Goal: Task Accomplishment & Management: Manage account settings

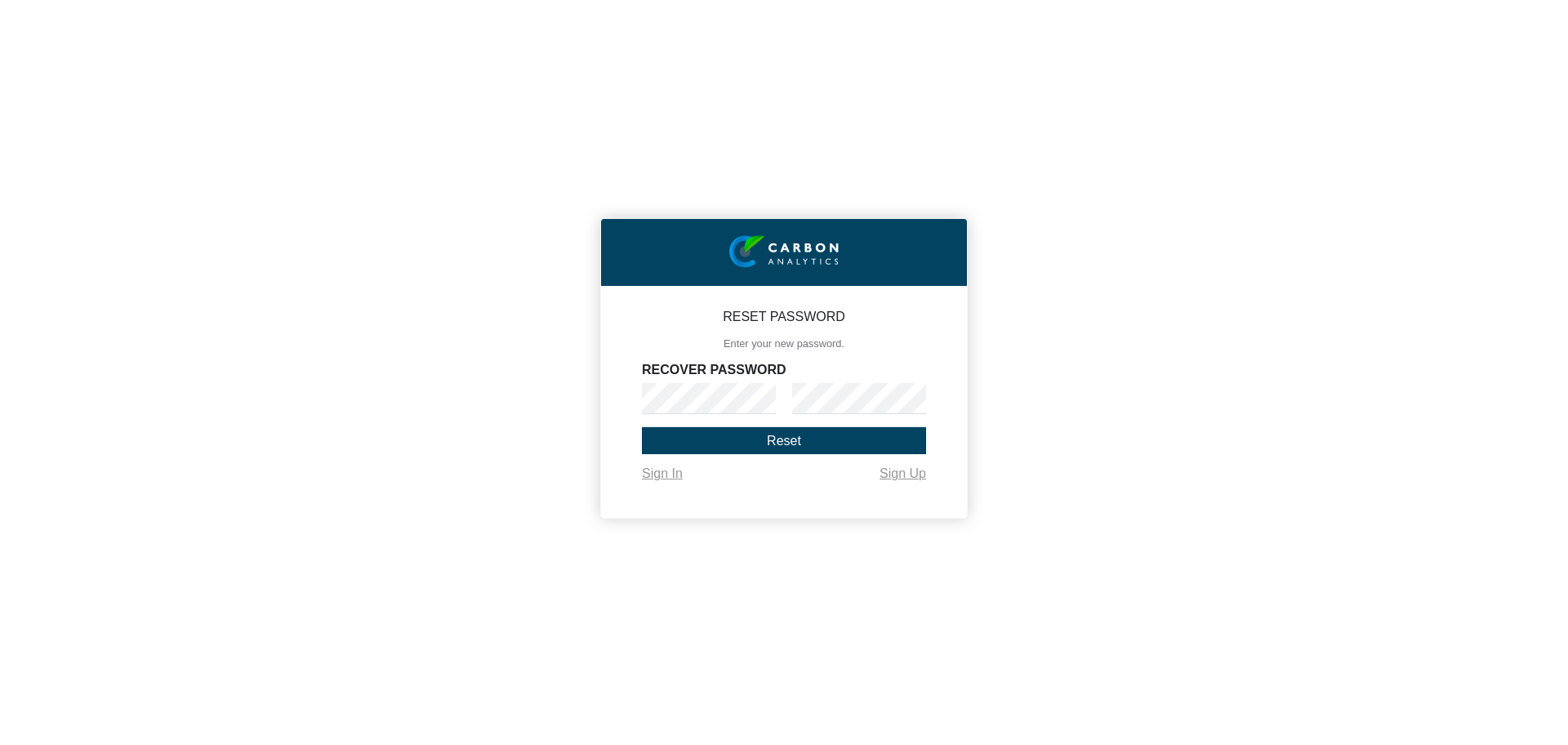
click at [832, 364] on div "RECOVER PASSWORD" at bounding box center [784, 389] width 285 height 50
type input "amisha"
type input "[PERSON_NAME][EMAIL_ADDRESS][DOMAIN_NAME]"
click at [757, 428] on button "Reset" at bounding box center [784, 441] width 285 height 27
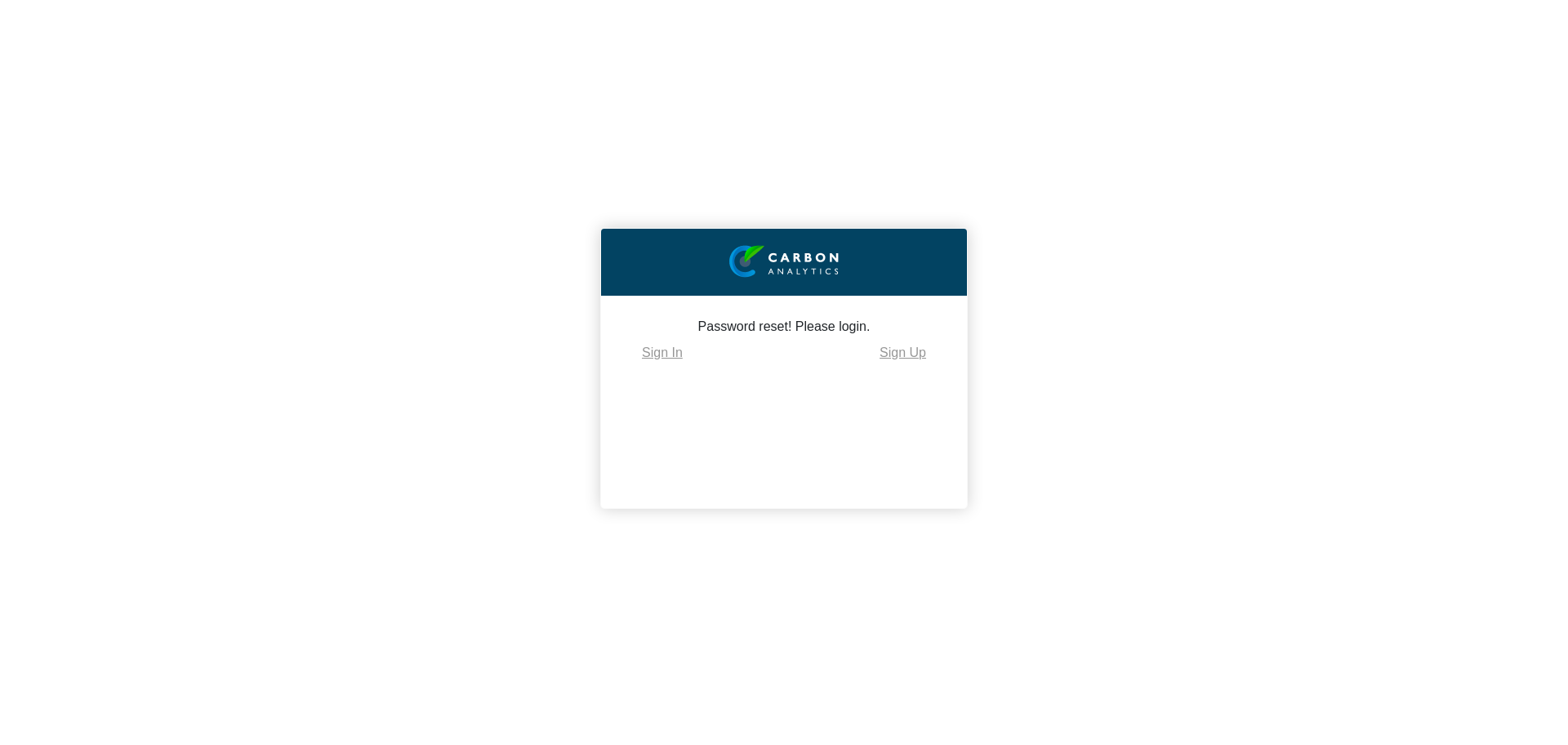
click at [673, 362] on div "Password reset! Please login. Sign In Sign Up" at bounding box center [784, 401] width 366 height 212
click at [673, 354] on link "Sign In" at bounding box center [662, 353] width 41 height 14
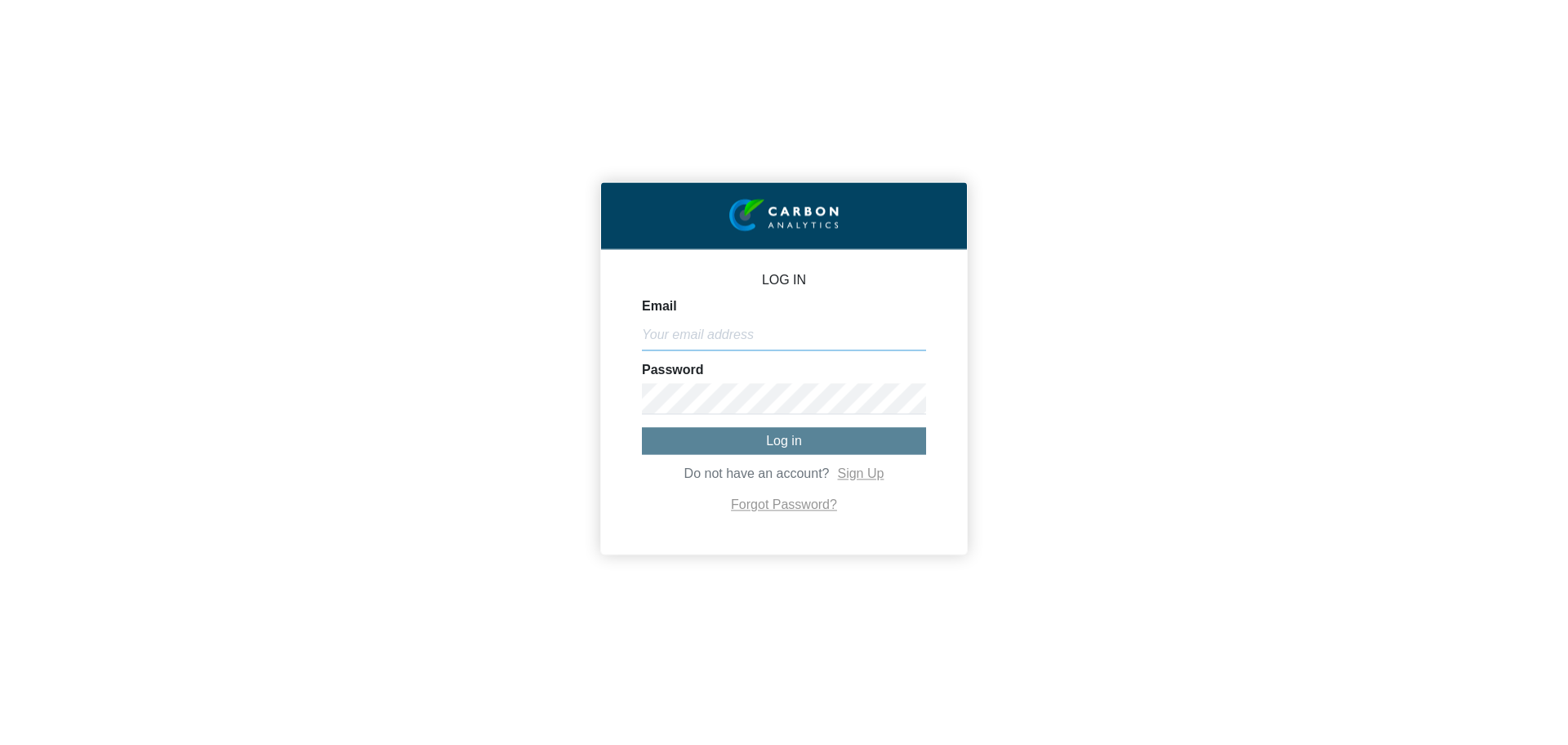
type input "[PERSON_NAME][EMAIL_ADDRESS][DOMAIN_NAME]"
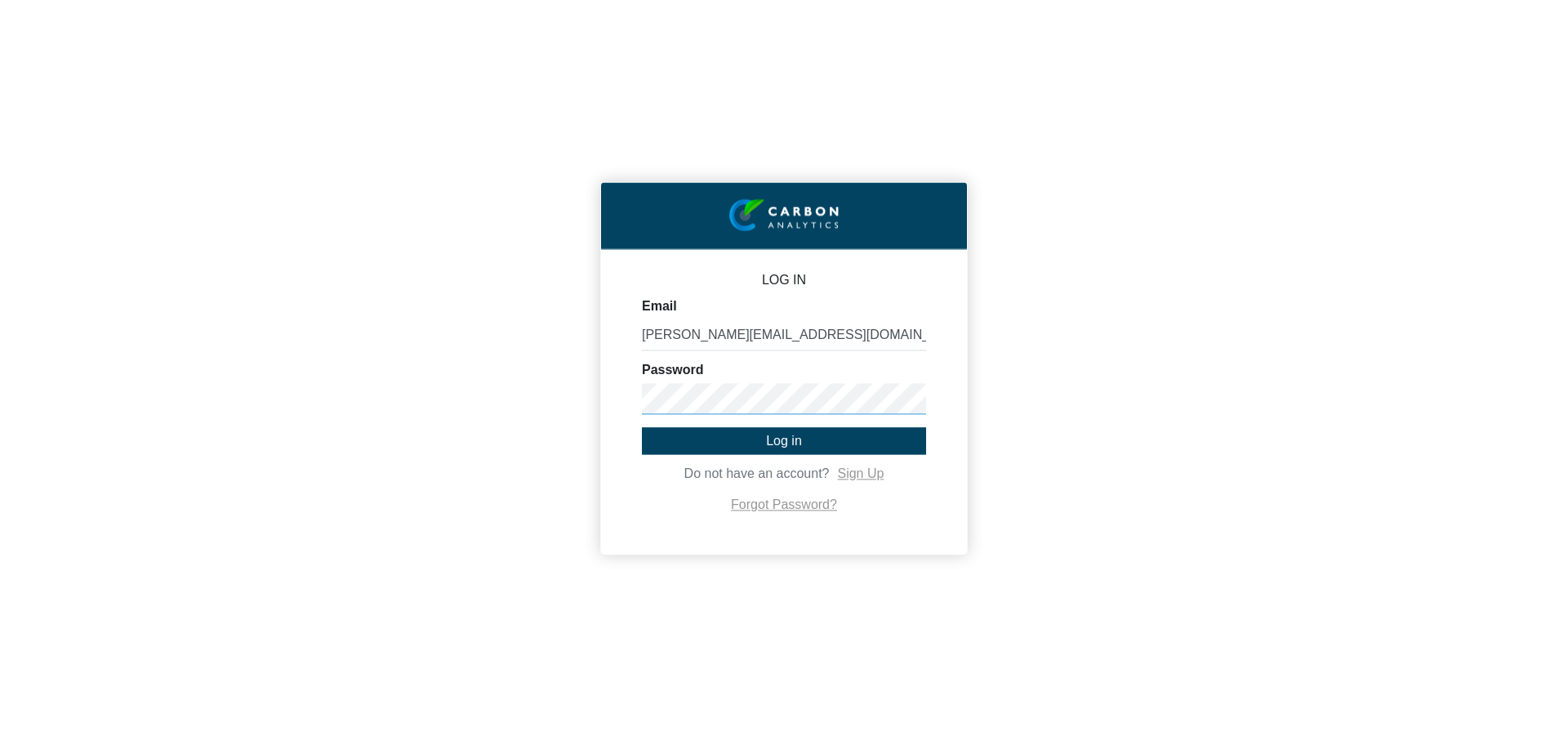
click at [591, 410] on div "LOG IN Email amisha@hotels-attitude.com Password Log in Do not have an account?…" at bounding box center [784, 372] width 1568 height 745
click at [699, 431] on button "Log in" at bounding box center [784, 441] width 285 height 27
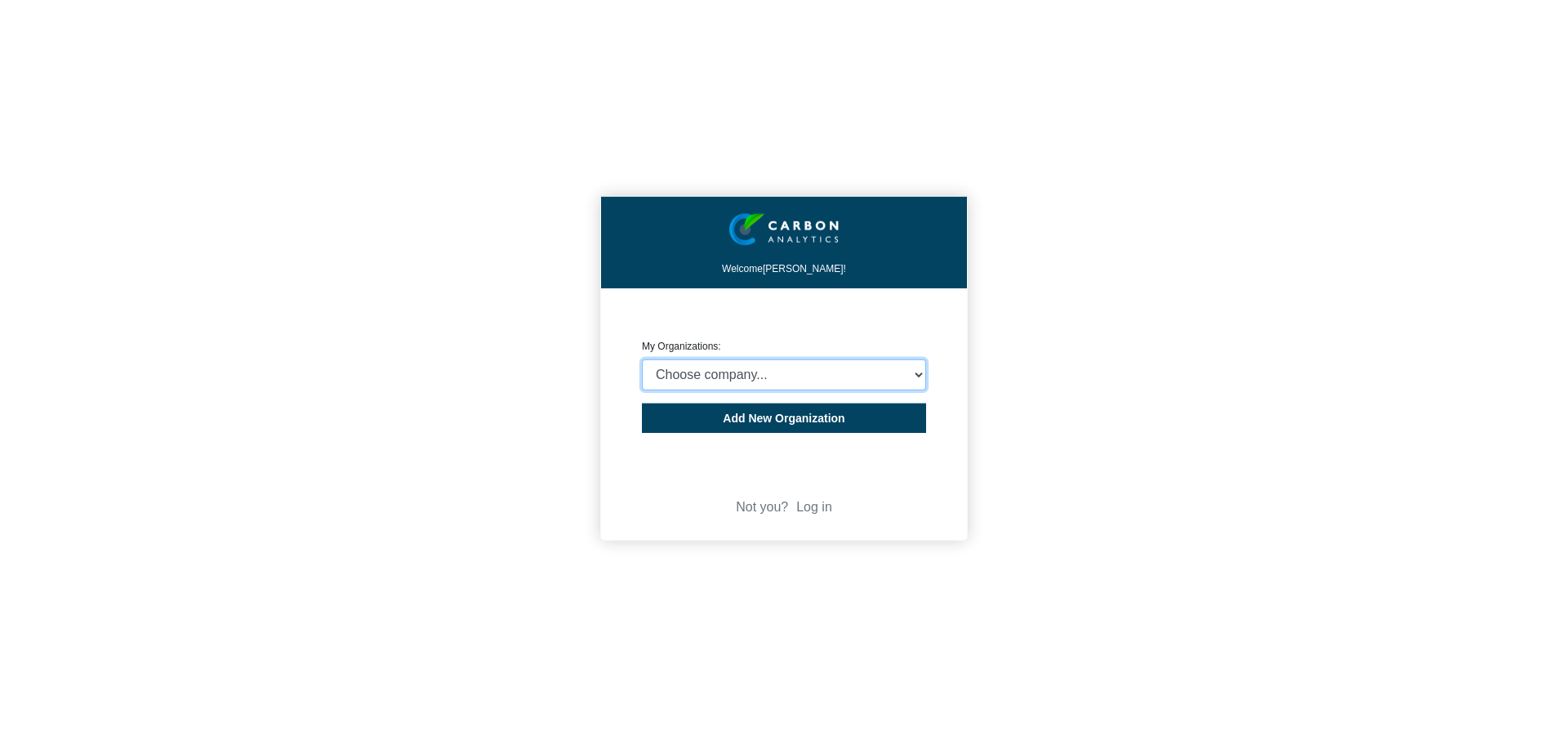
click at [890, 380] on select "Choose company... ATTITUDE HOSPITALITY MANAGEMENT LTD Water Sports Village Ltd …" at bounding box center [784, 374] width 285 height 31
select select "4406291"
click at [642, 359] on select "Choose company... ATTITUDE HOSPITALITY MANAGEMENT LTD Water Sports Village Ltd …" at bounding box center [784, 374] width 285 height 31
click at [876, 427] on button "Add New Organization" at bounding box center [784, 418] width 285 height 29
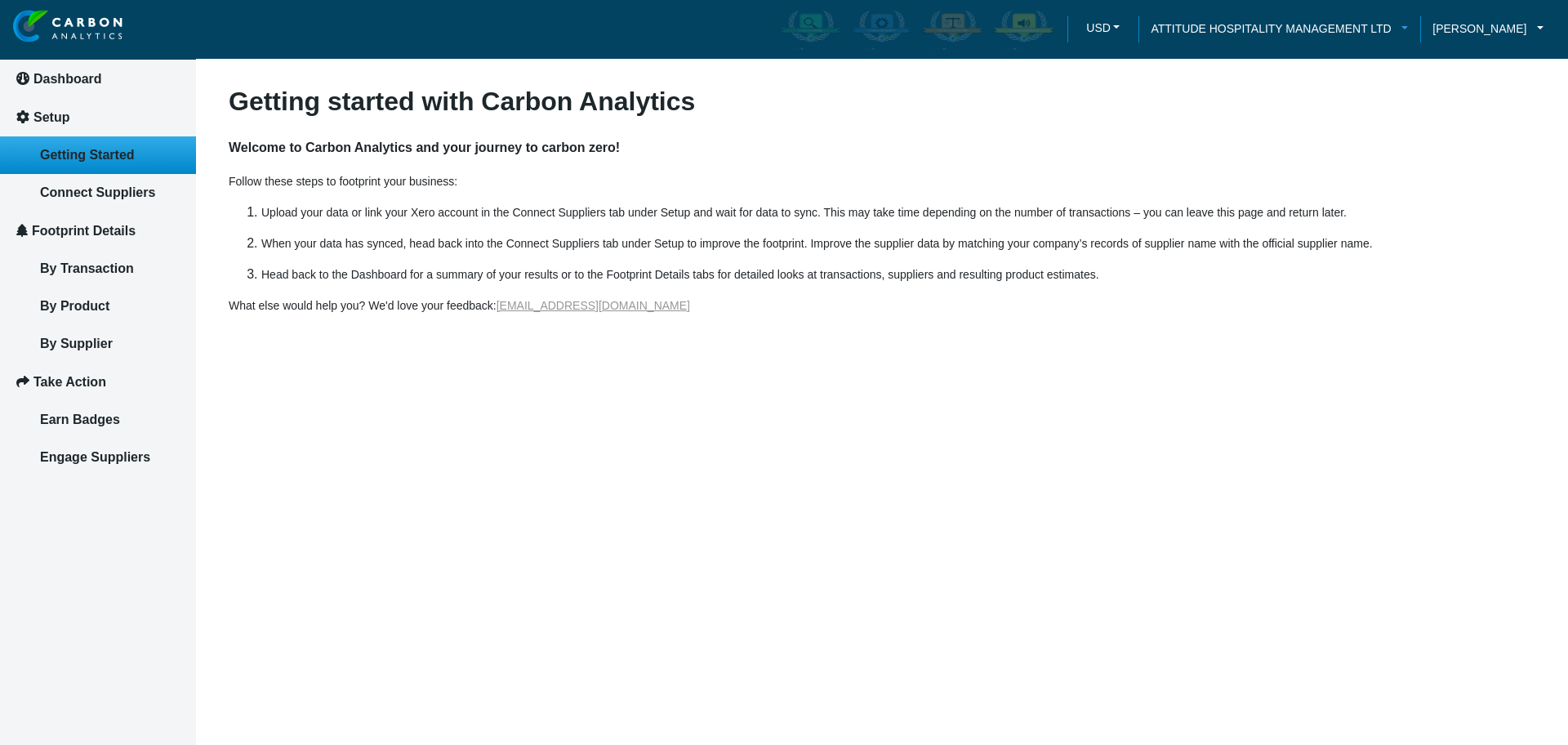
click at [1288, 27] on span "ATTITUDE HOSPITALITY MANAGEMENT LTD" at bounding box center [1270, 28] width 240 height 18
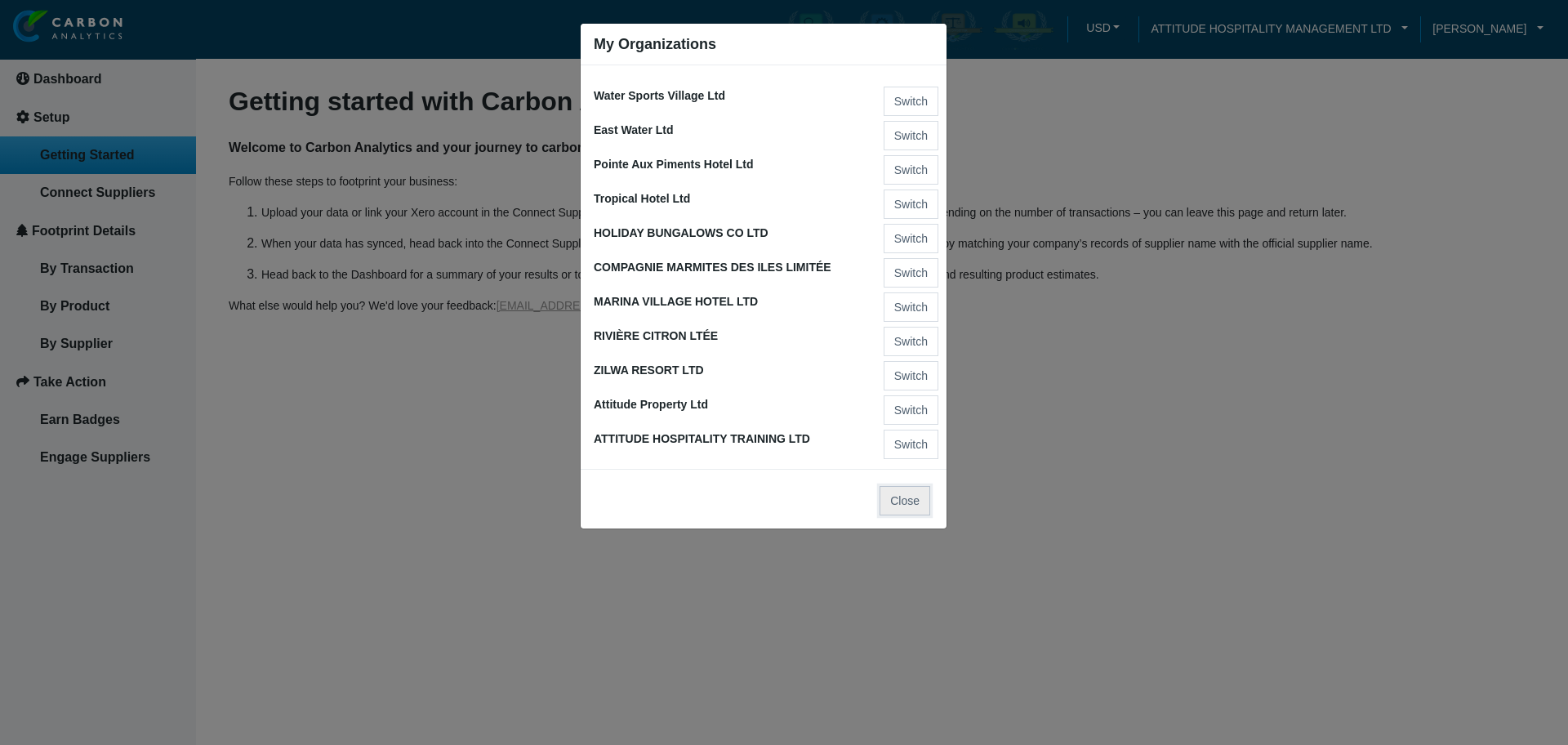
click at [898, 486] on button "Close" at bounding box center [904, 501] width 50 height 29
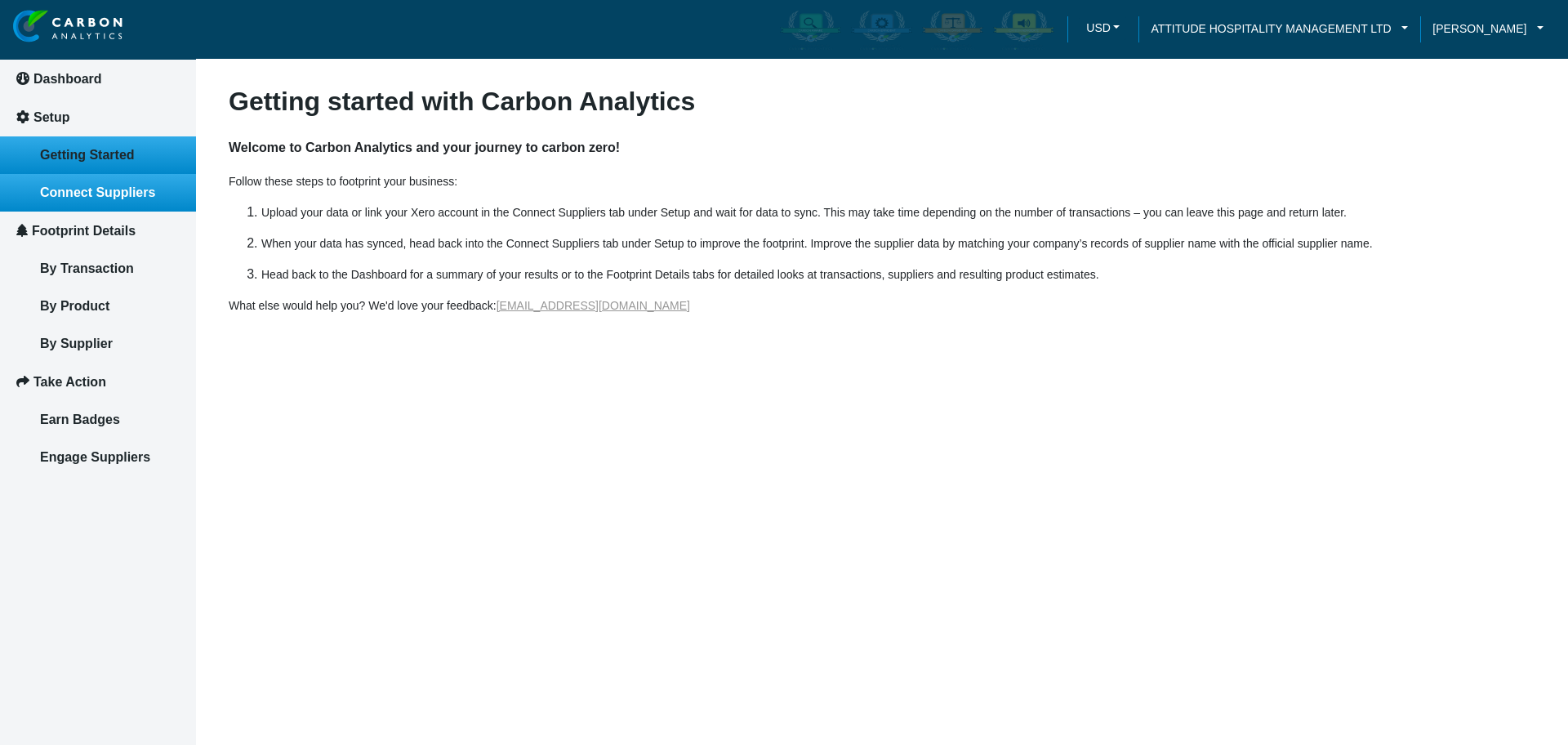
click at [118, 188] on span "Connect Suppliers" at bounding box center [96, 192] width 115 height 14
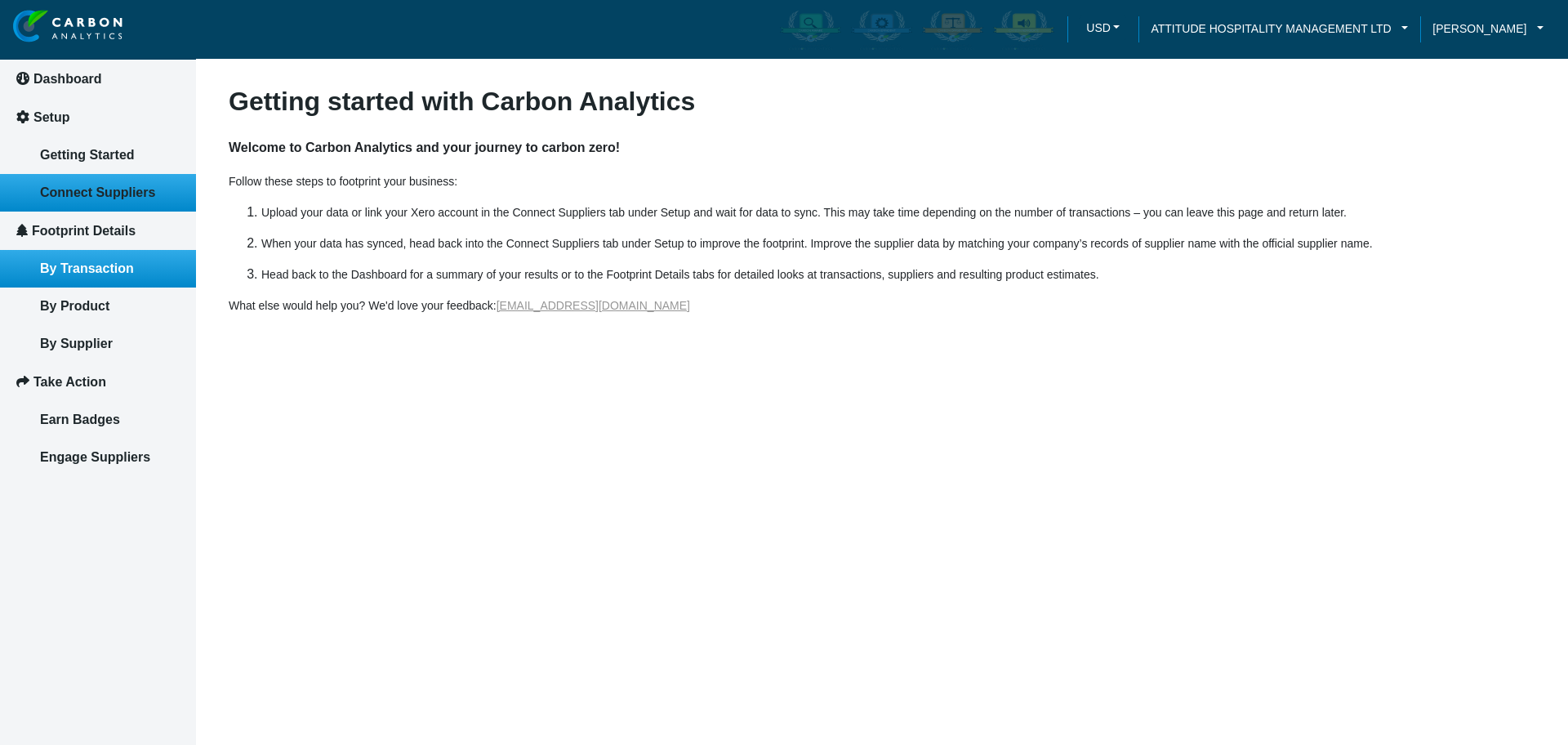
click at [146, 265] on link "By Transaction" at bounding box center [97, 268] width 196 height 38
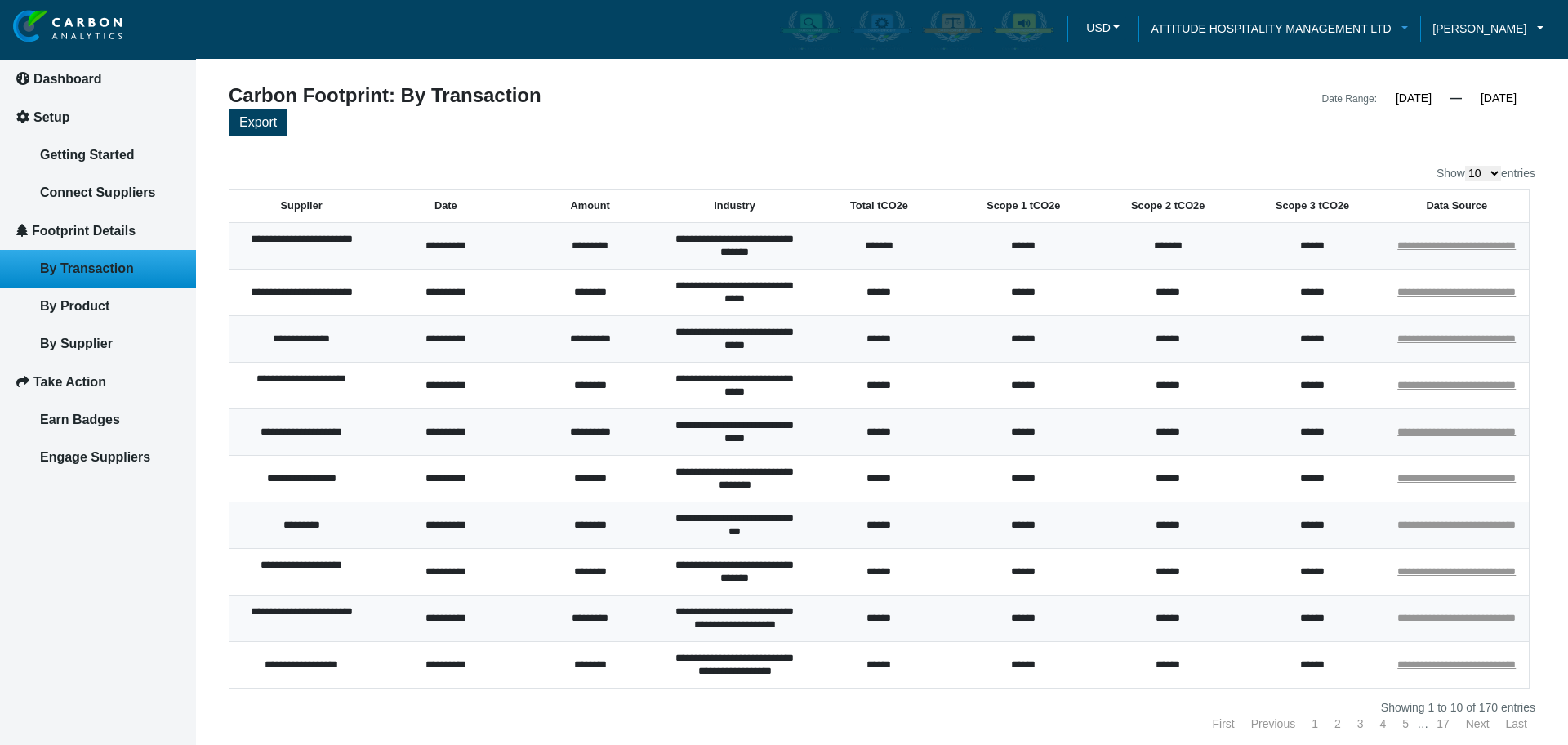
click at [1384, 30] on link "ATTITUDE HOSPITALITY MANAGEMENT LTD" at bounding box center [1279, 28] width 282 height 18
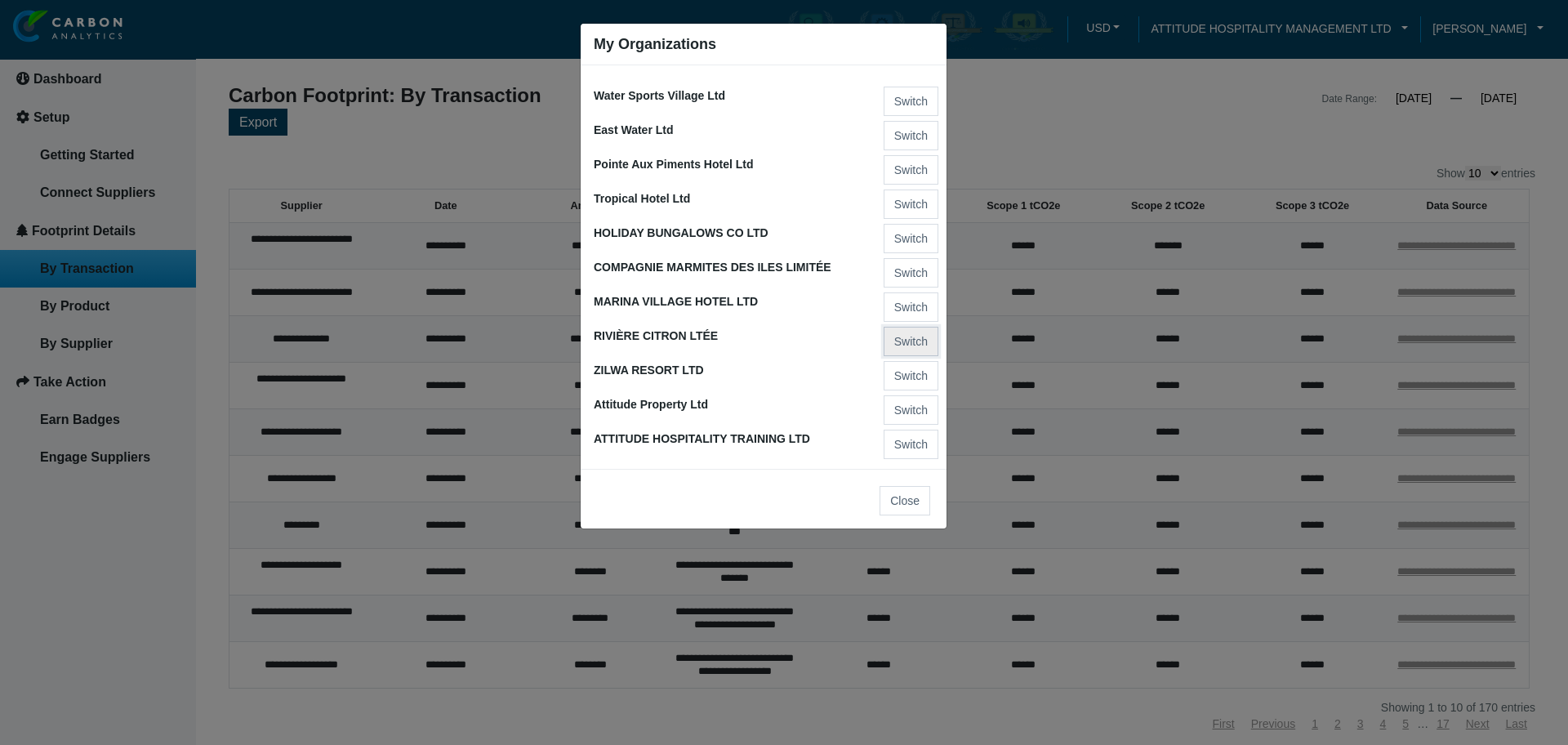
click at [919, 335] on button "Switch" at bounding box center [911, 342] width 55 height 29
click at [900, 335] on button "Switch" at bounding box center [911, 342] width 55 height 29
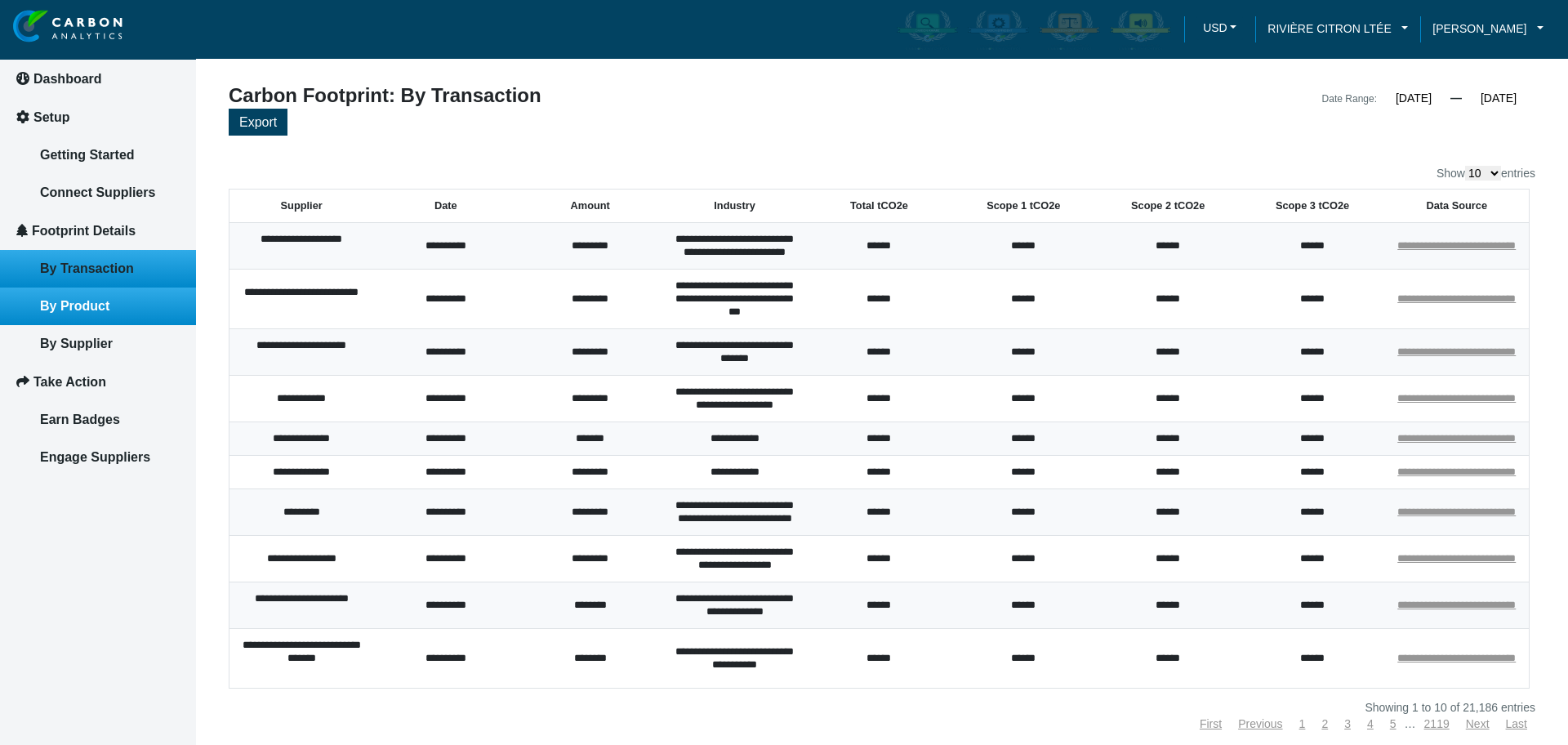
click at [87, 299] on span "By Product" at bounding box center [74, 306] width 69 height 14
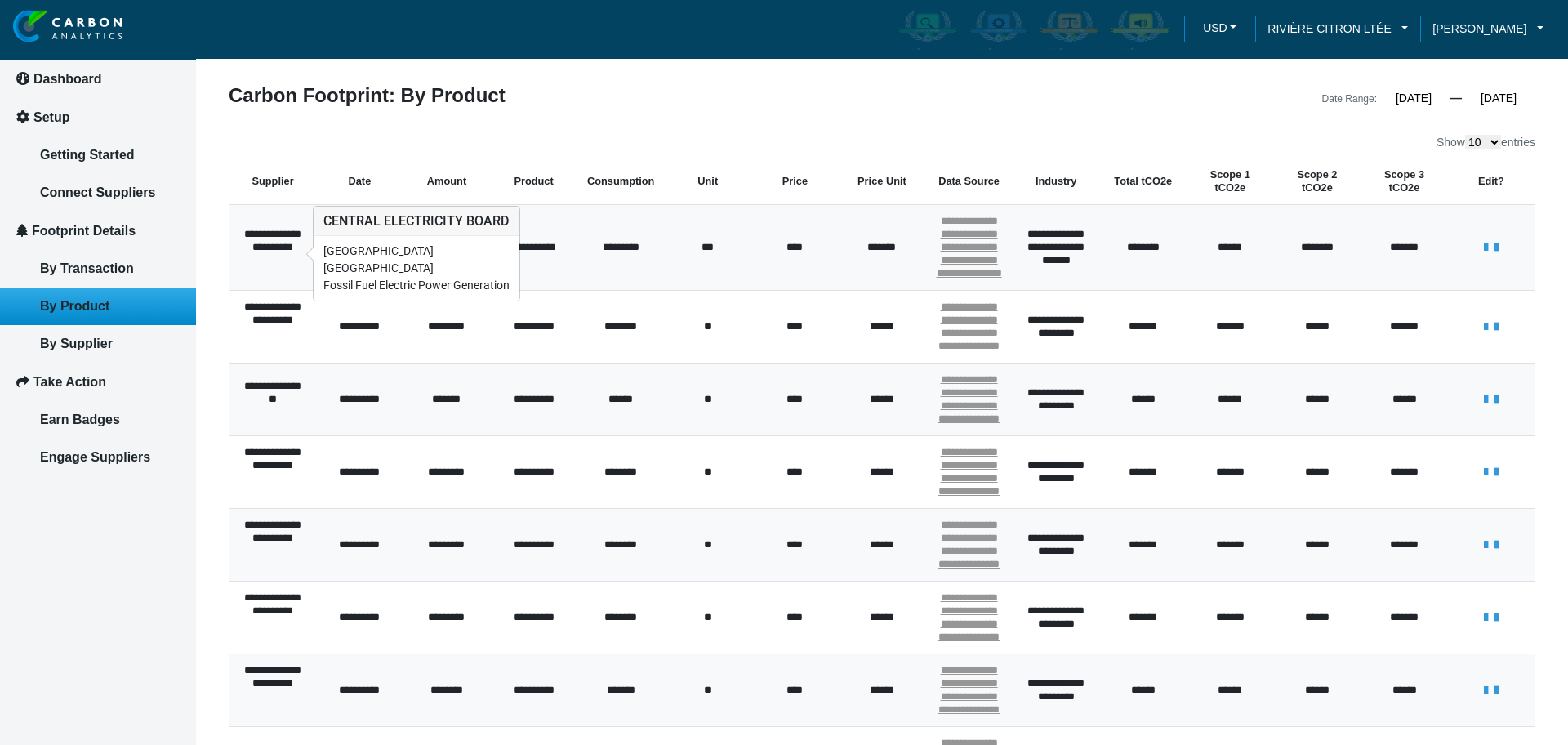
click at [293, 258] on div "**********" at bounding box center [273, 247] width 68 height 40
click at [284, 258] on div "**********" at bounding box center [273, 247] width 68 height 40
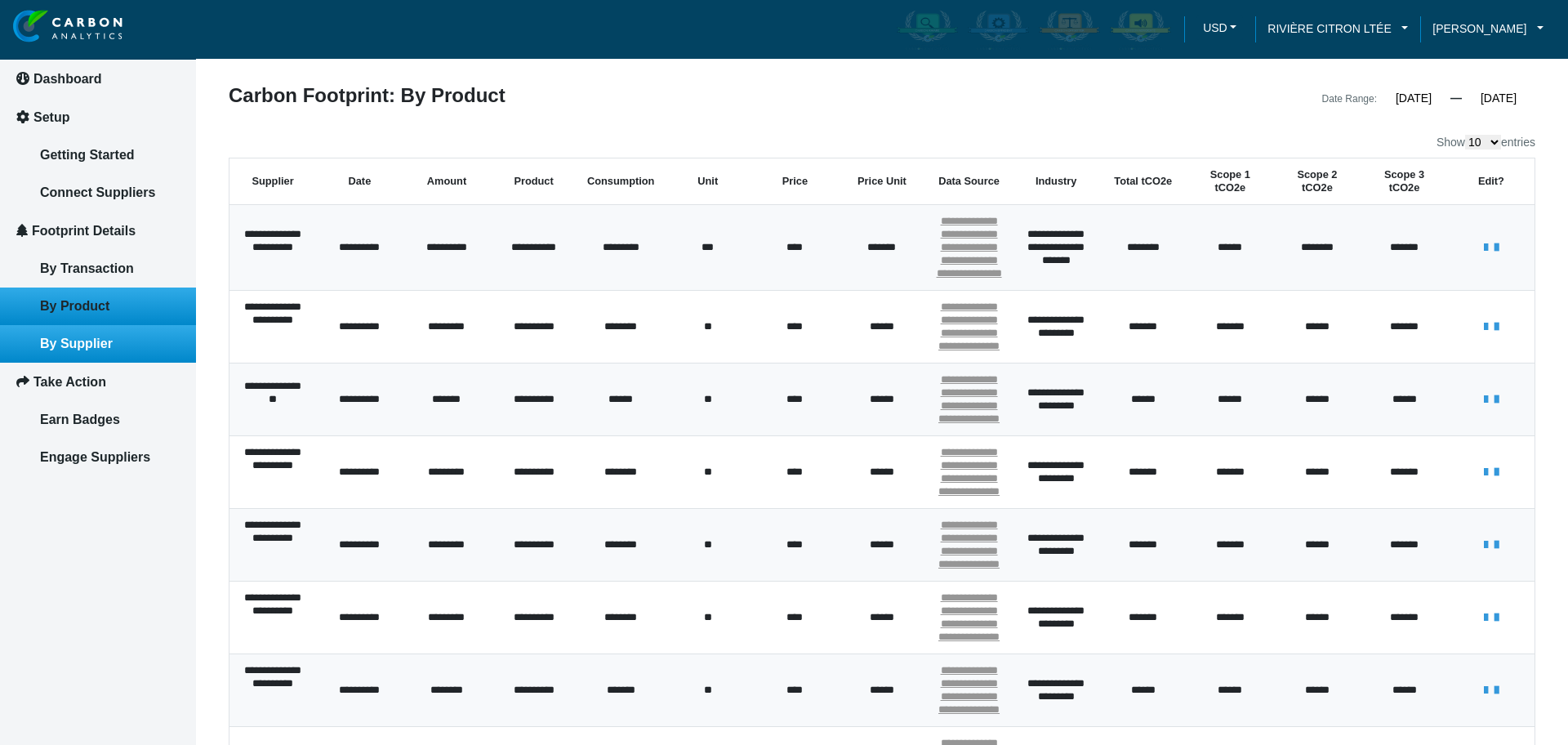
click at [104, 330] on link "By Supplier" at bounding box center [97, 344] width 196 height 38
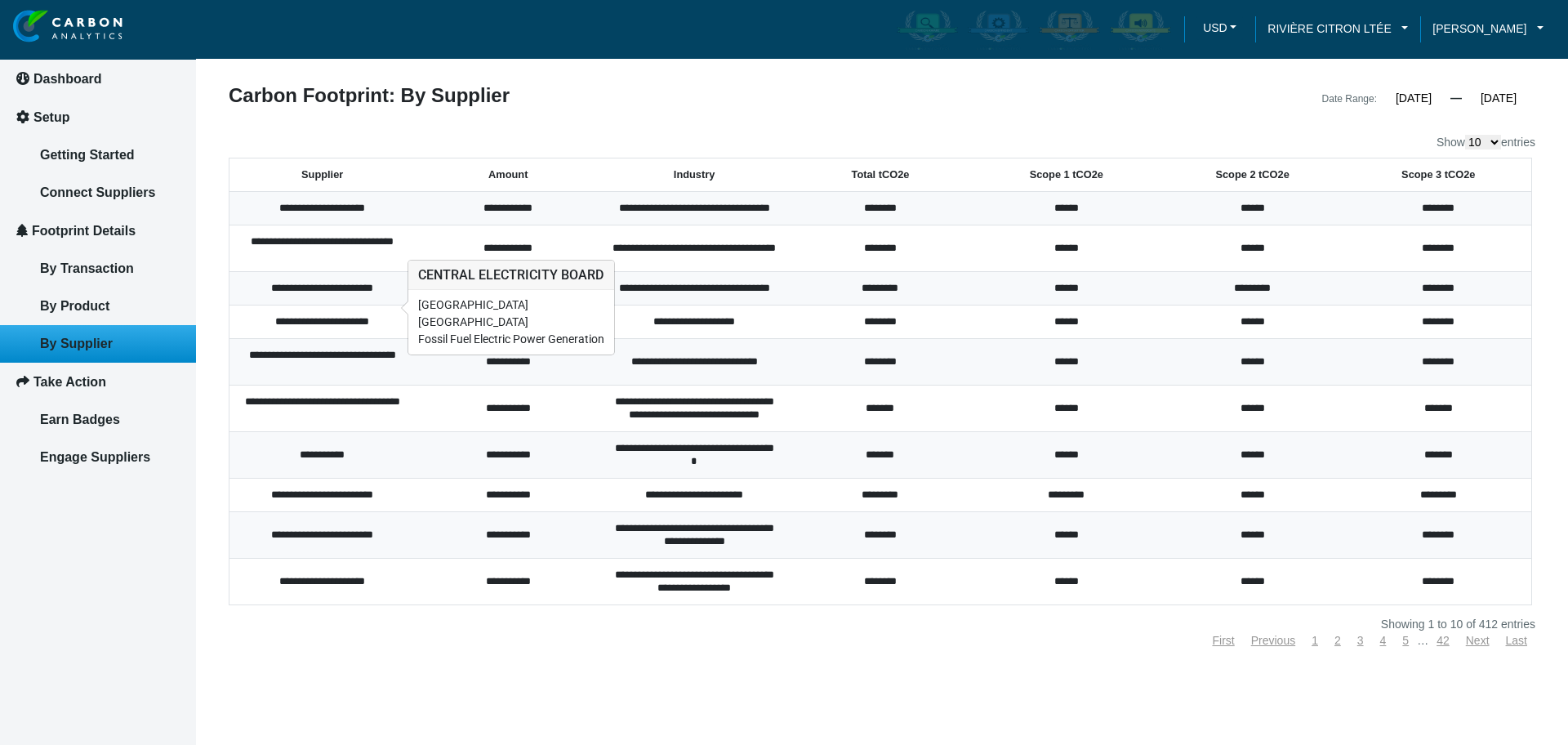
click at [321, 295] on div "**********" at bounding box center [321, 289] width 159 height 14
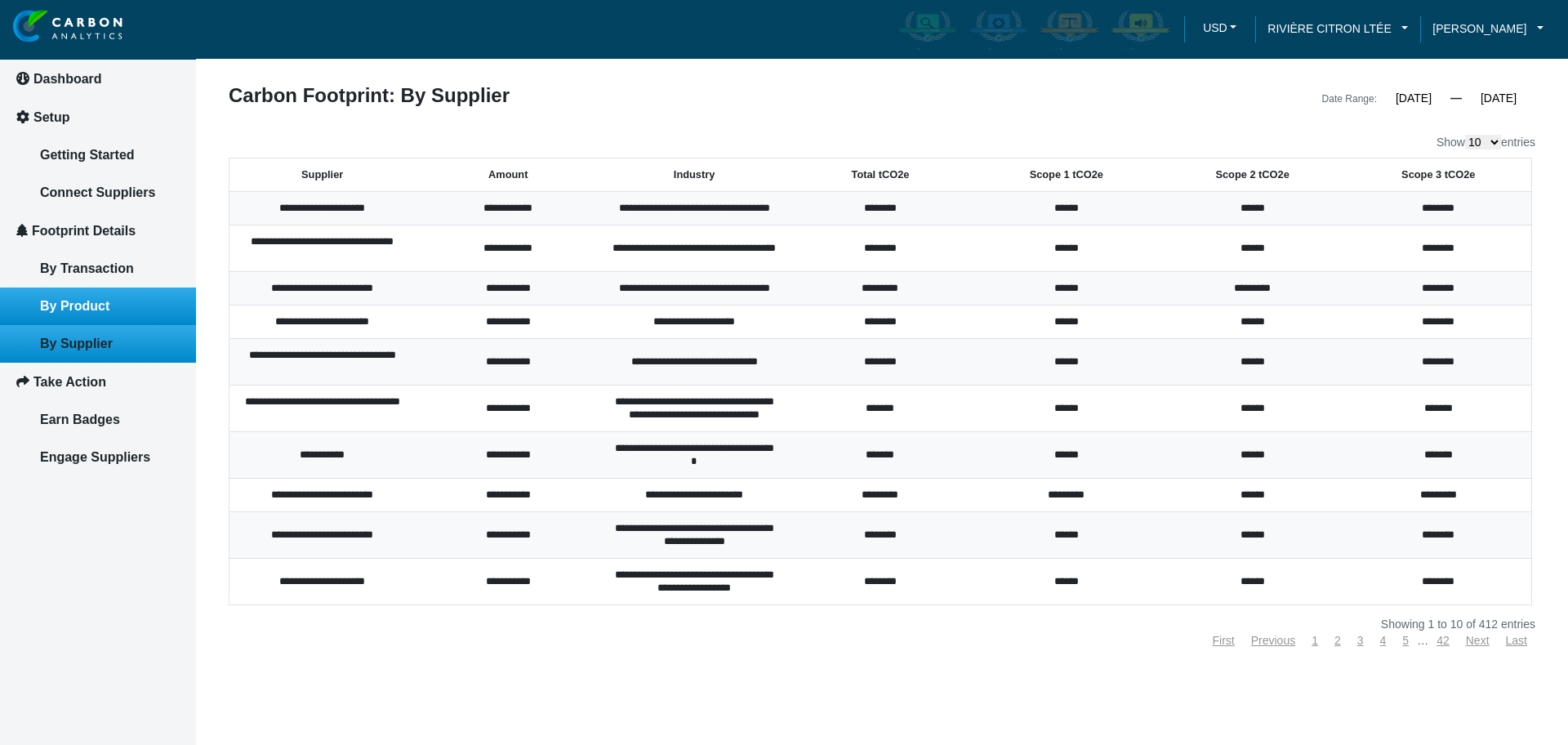
click at [49, 299] on span "By Product" at bounding box center [74, 306] width 69 height 14
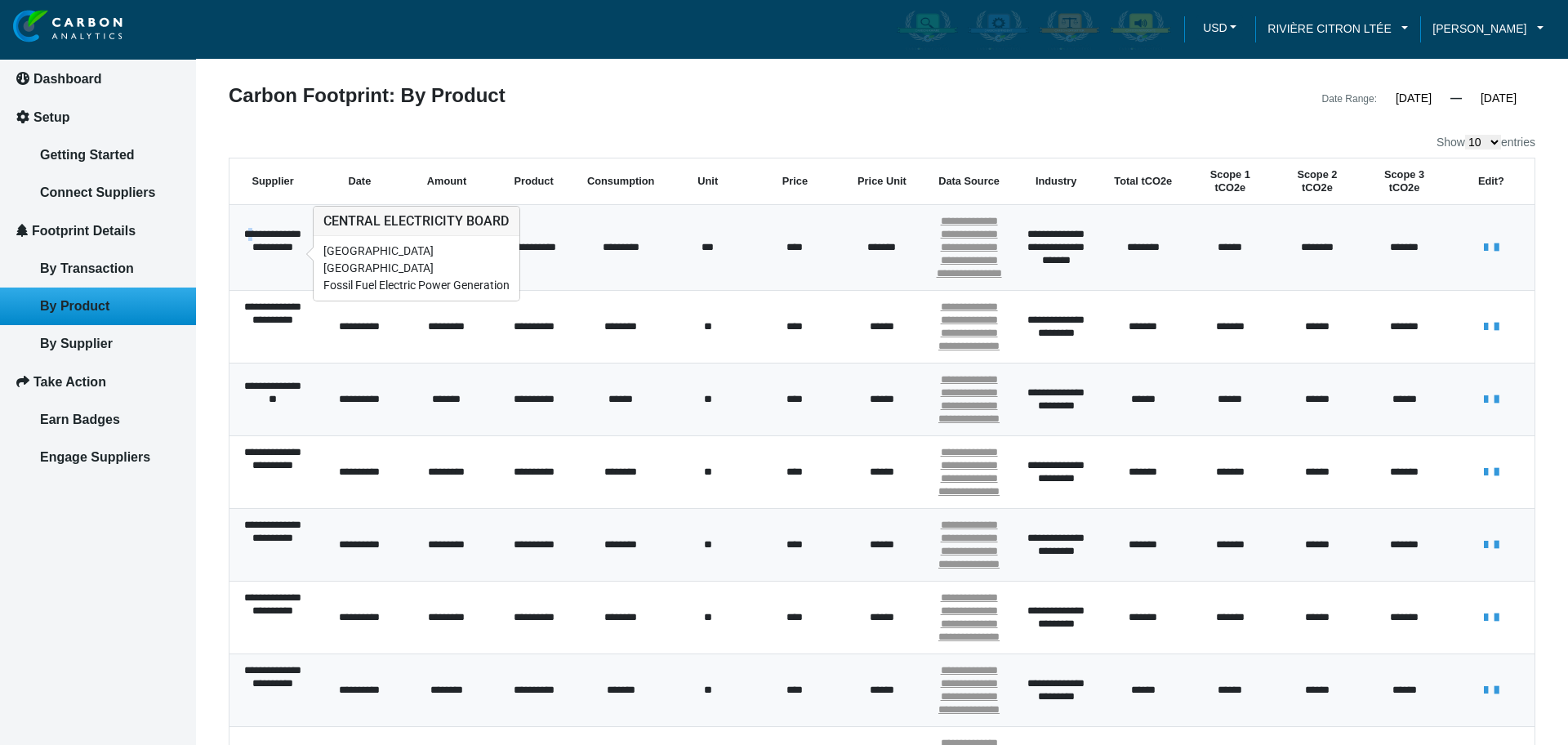
click at [261, 244] on div "**********" at bounding box center [273, 247] width 68 height 40
click at [285, 258] on div "**********" at bounding box center [273, 247] width 68 height 40
click at [1495, 140] on label "Show 10 25 50 100 entries" at bounding box center [1486, 142] width 98 height 14
click at [1495, 140] on select "10 25 50 100" at bounding box center [1482, 142] width 36 height 14
click at [1469, 141] on select "10 25 50 100" at bounding box center [1482, 142] width 36 height 14
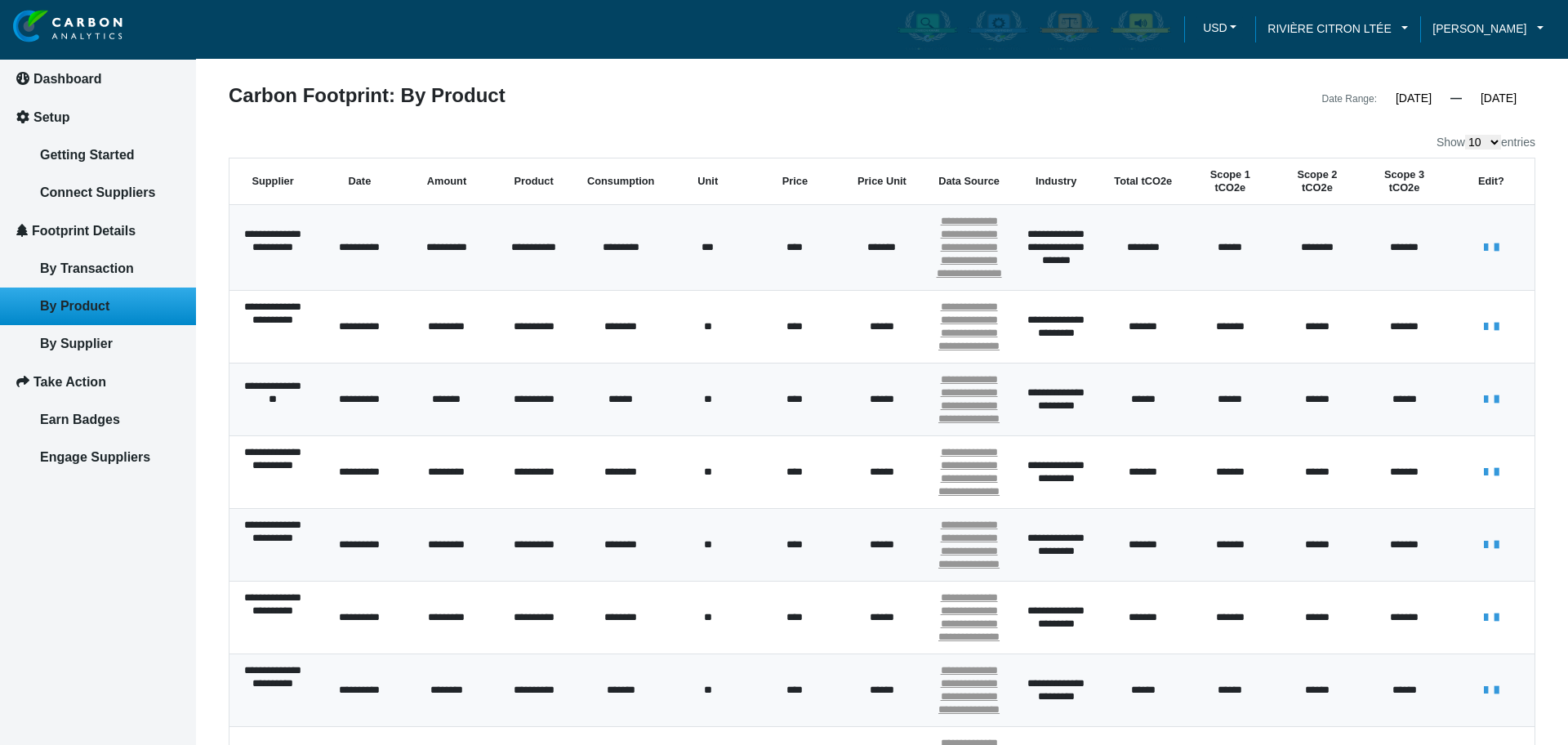
select select "100"
click at [1465, 135] on select "10 25 50 100" at bounding box center [1482, 142] width 36 height 14
click at [360, 168] on th "Date" at bounding box center [360, 181] width 88 height 46
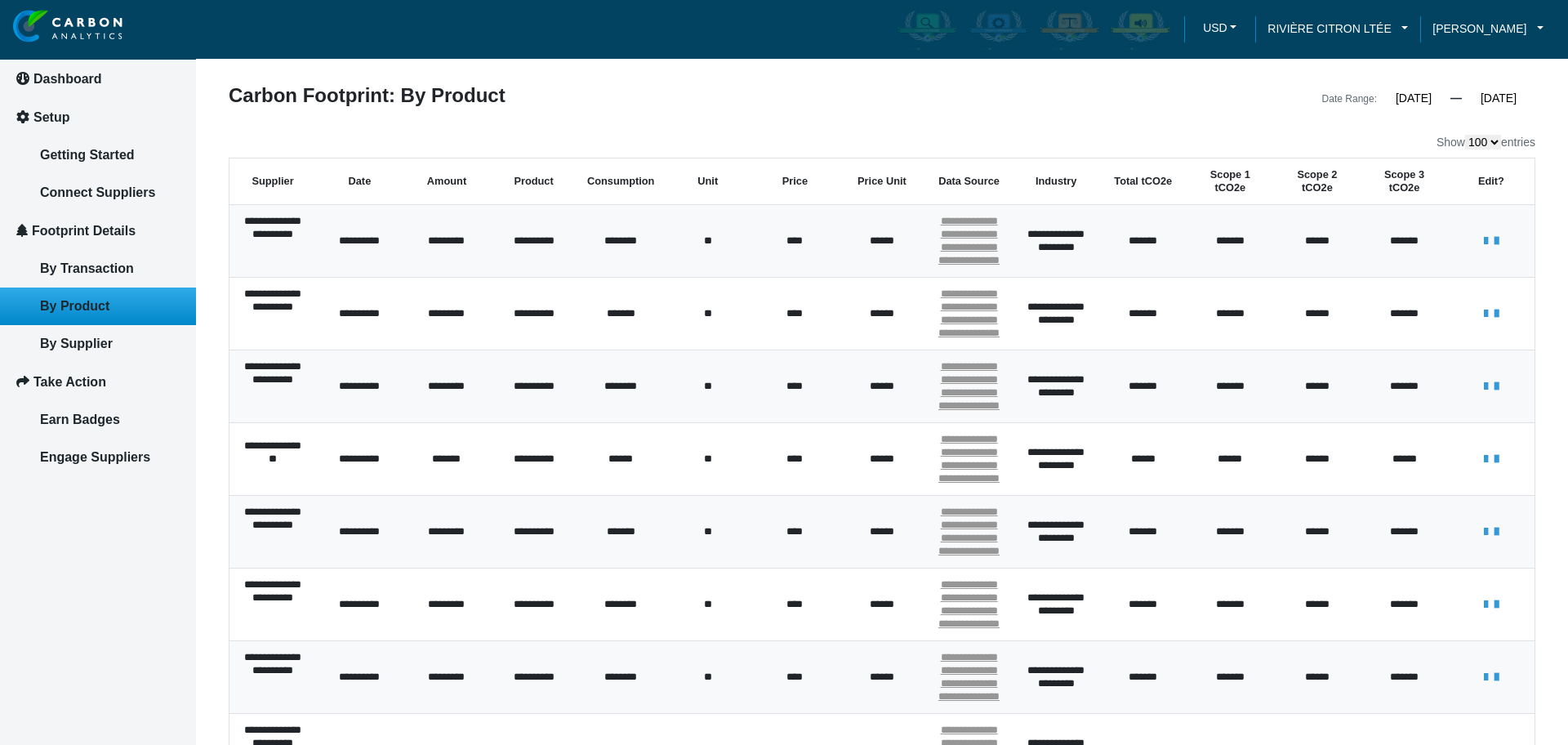
click at [365, 177] on th "Date" at bounding box center [360, 181] width 88 height 46
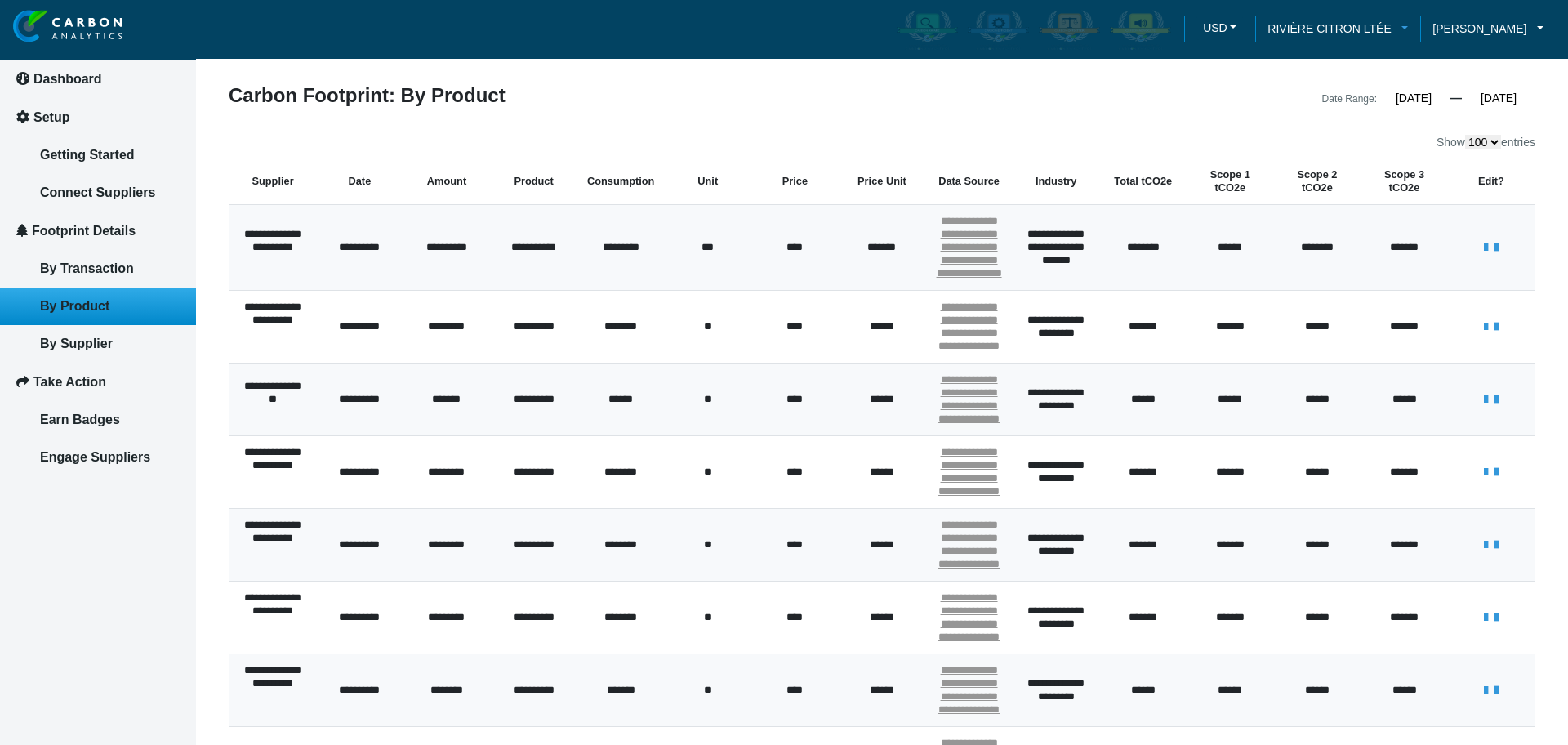
click at [1361, 30] on span "RIVIÈRE CITRON LTÉE" at bounding box center [1329, 28] width 124 height 18
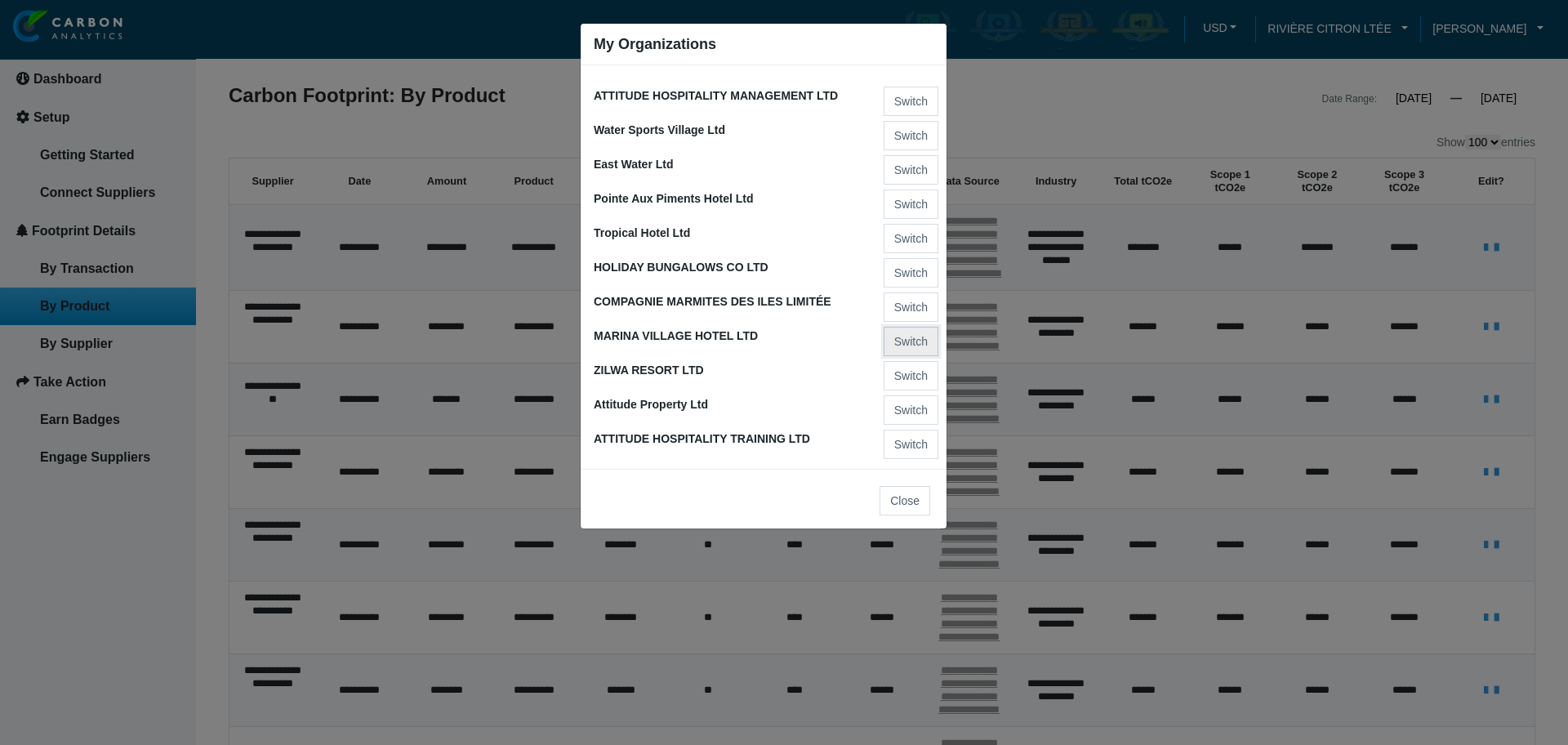
click at [917, 336] on button "Switch" at bounding box center [911, 342] width 55 height 29
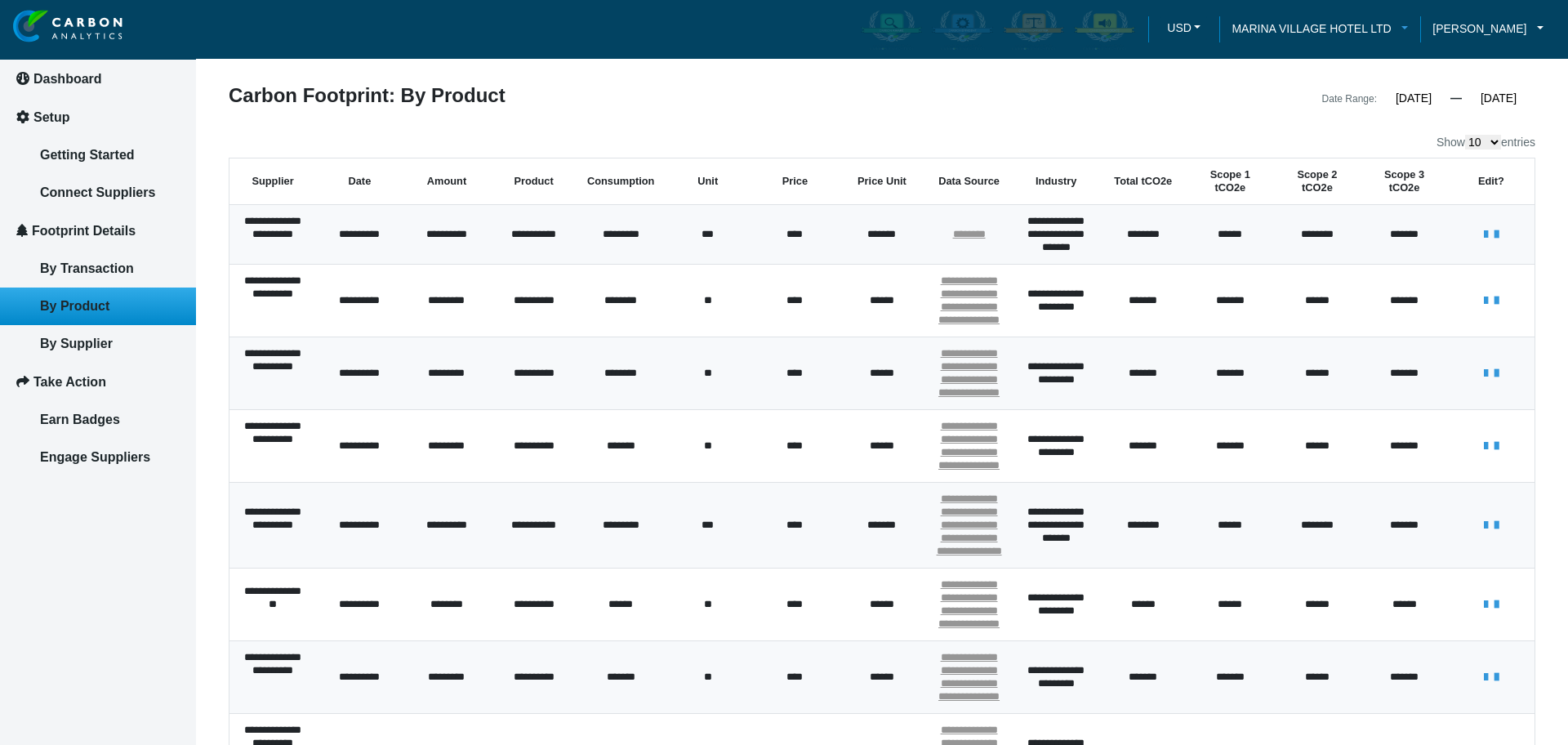
click at [1347, 33] on span "MARINA VILLAGE HOTEL LTD" at bounding box center [1310, 28] width 159 height 18
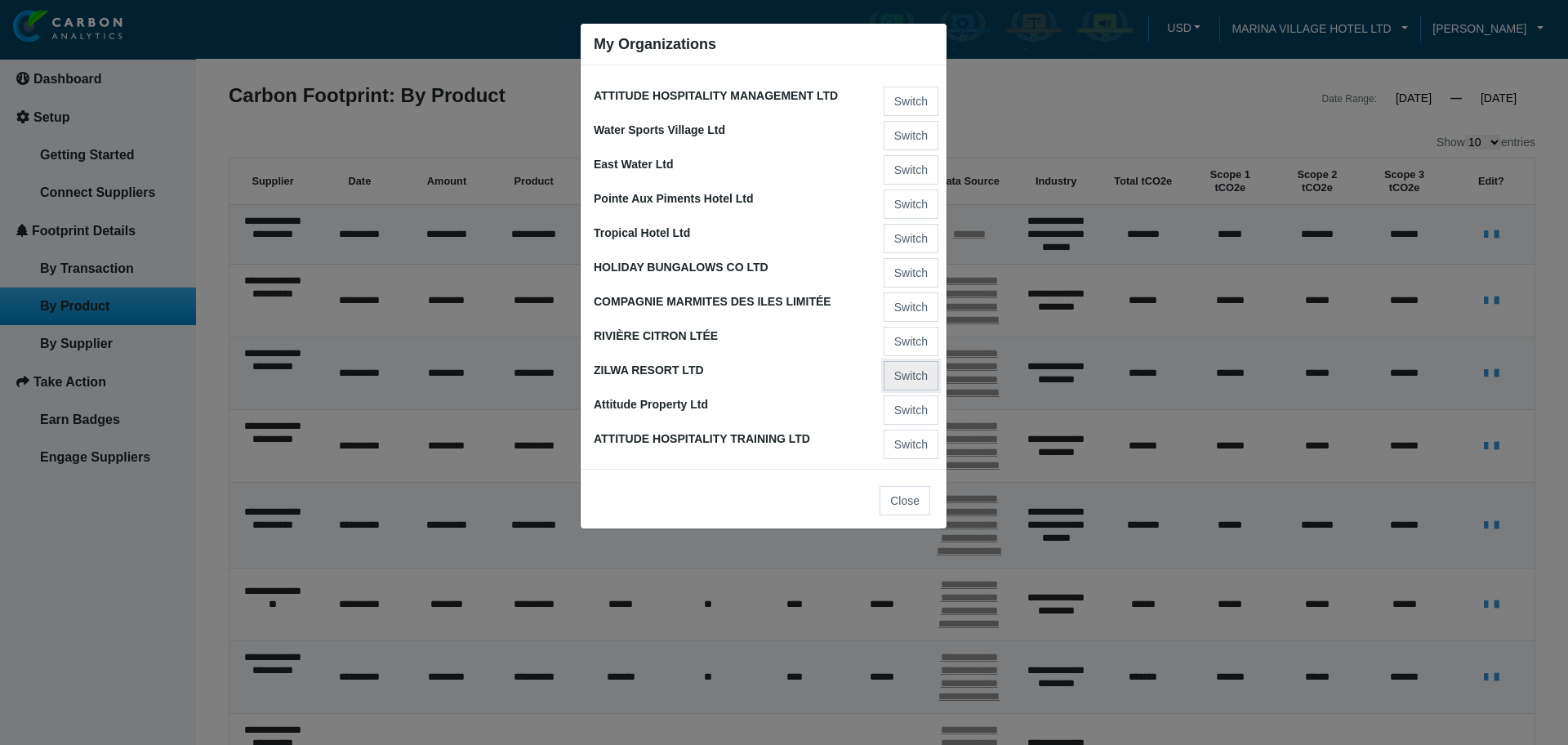
click at [922, 385] on button "Switch" at bounding box center [911, 375] width 55 height 29
